Goal: Information Seeking & Learning: Find specific fact

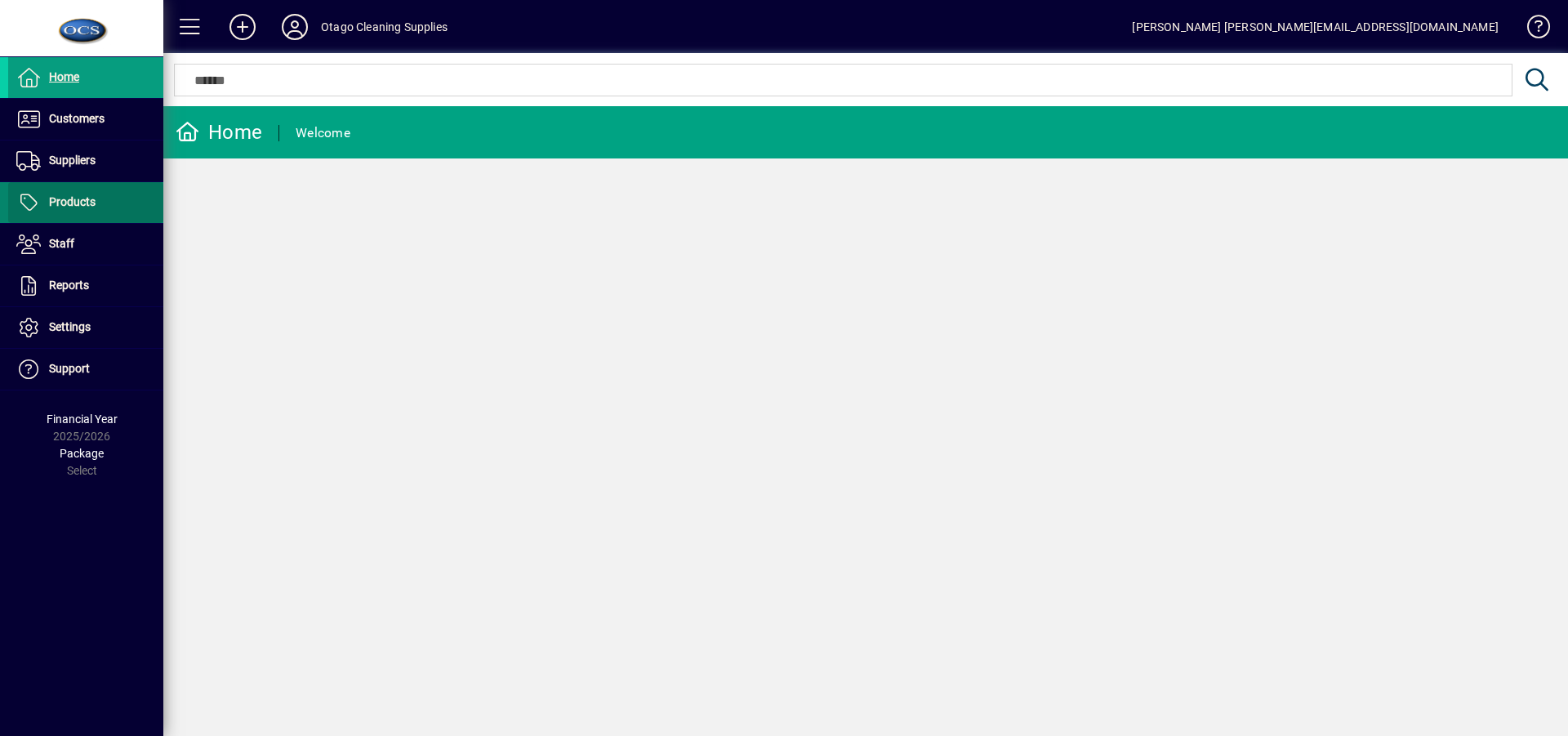
click at [74, 202] on span "Products" at bounding box center [71, 202] width 46 height 13
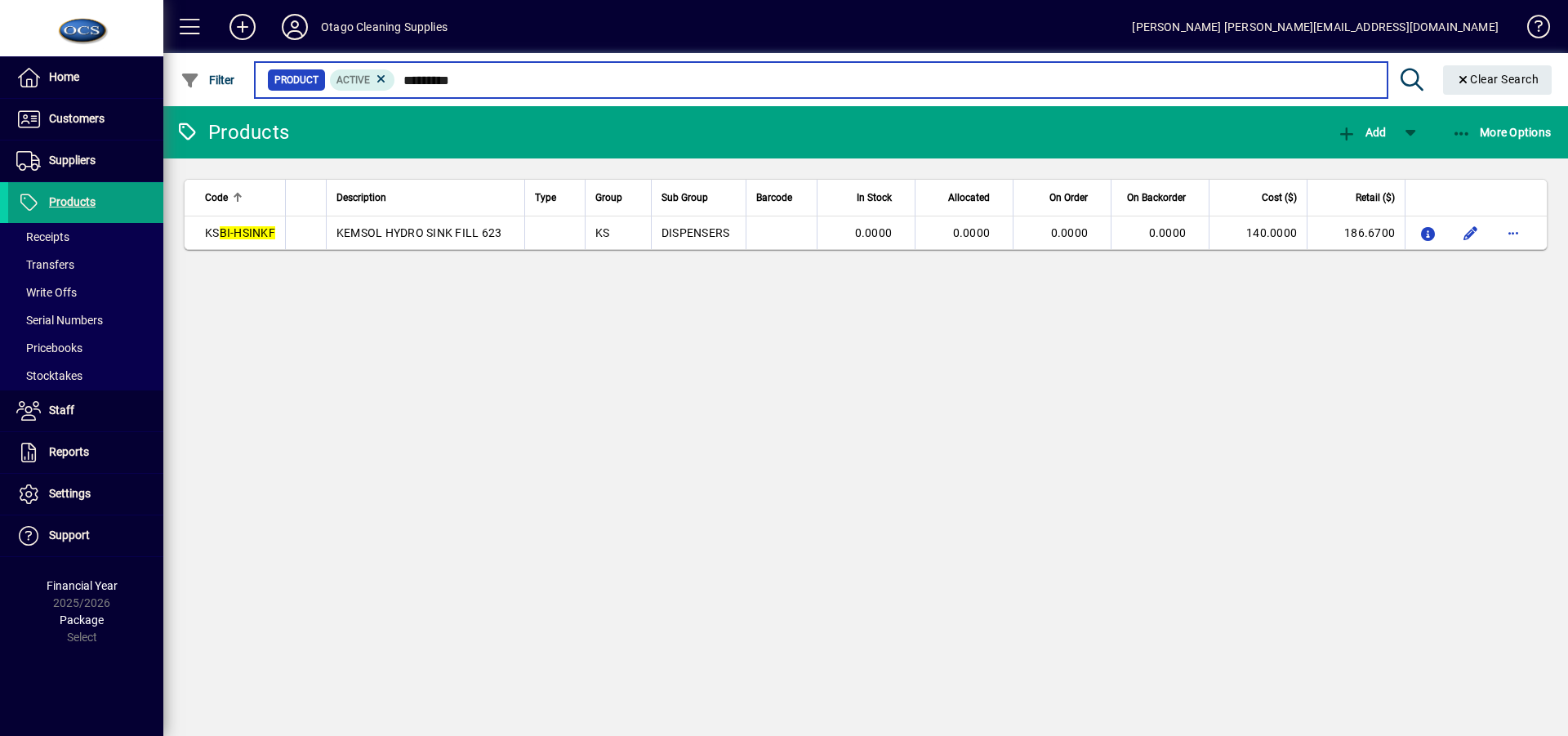
type input "*********"
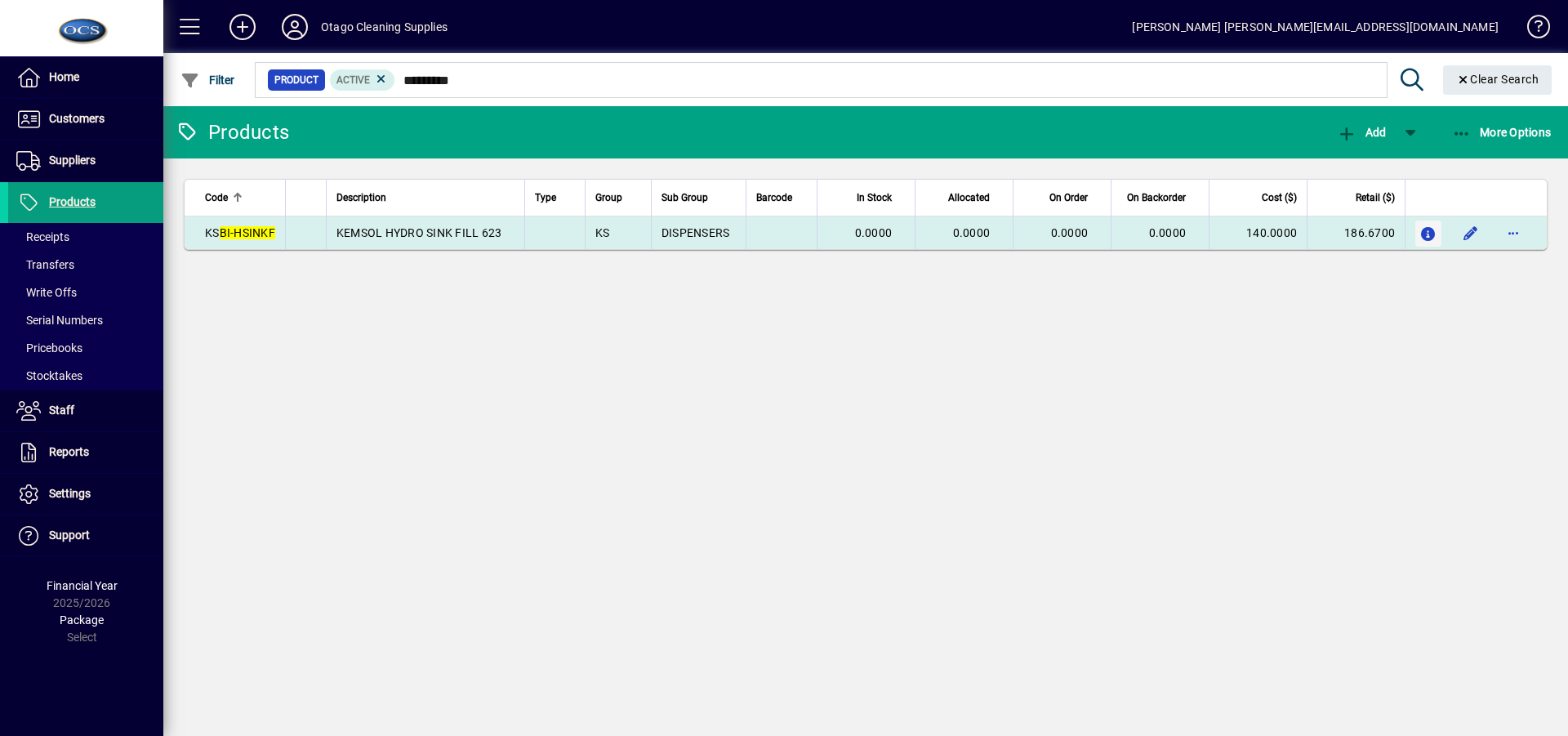
click at [1427, 231] on icon "button" at bounding box center [1428, 234] width 17 height 14
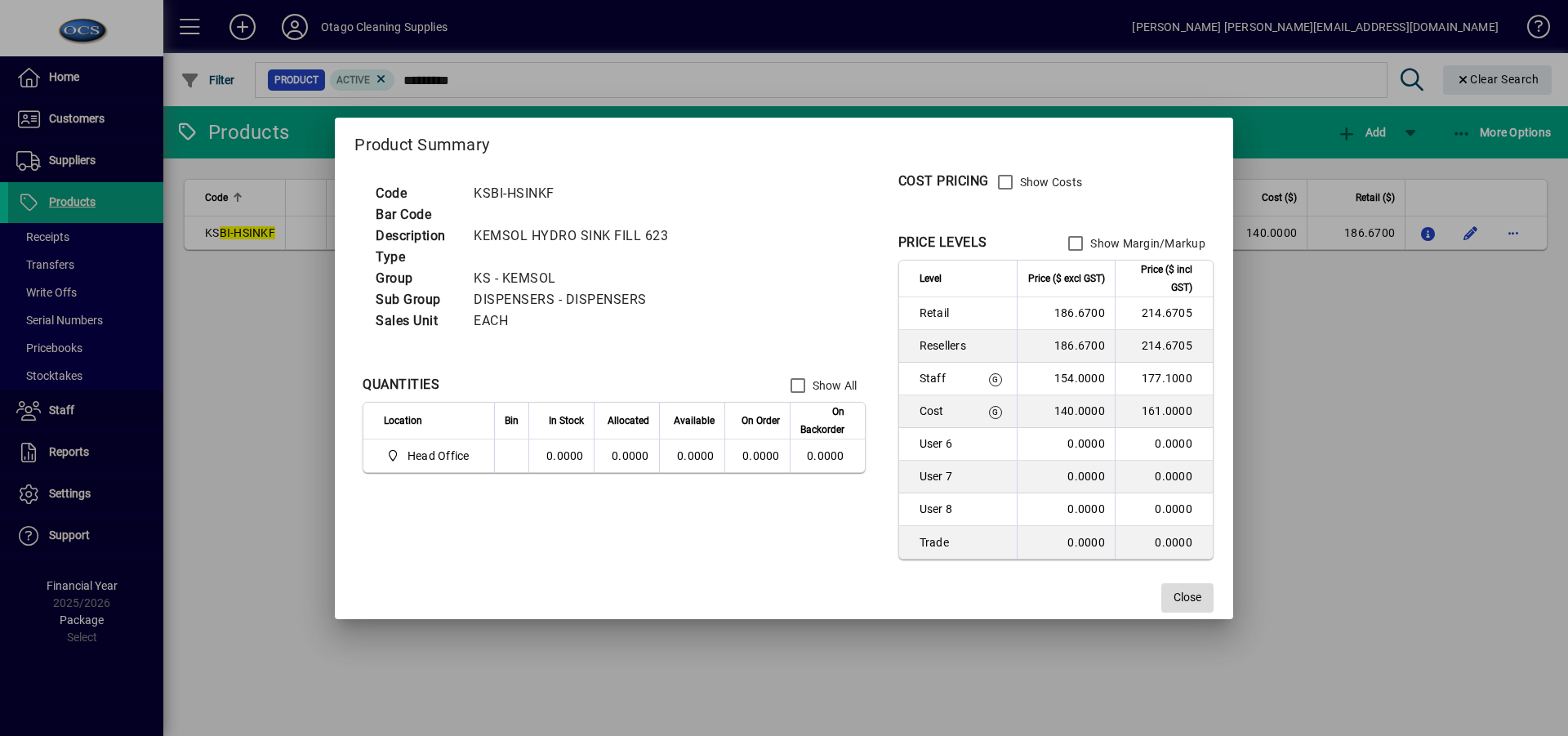
click at [1183, 591] on span "Close" at bounding box center [1187, 597] width 28 height 17
